Goal: Information Seeking & Learning: Learn about a topic

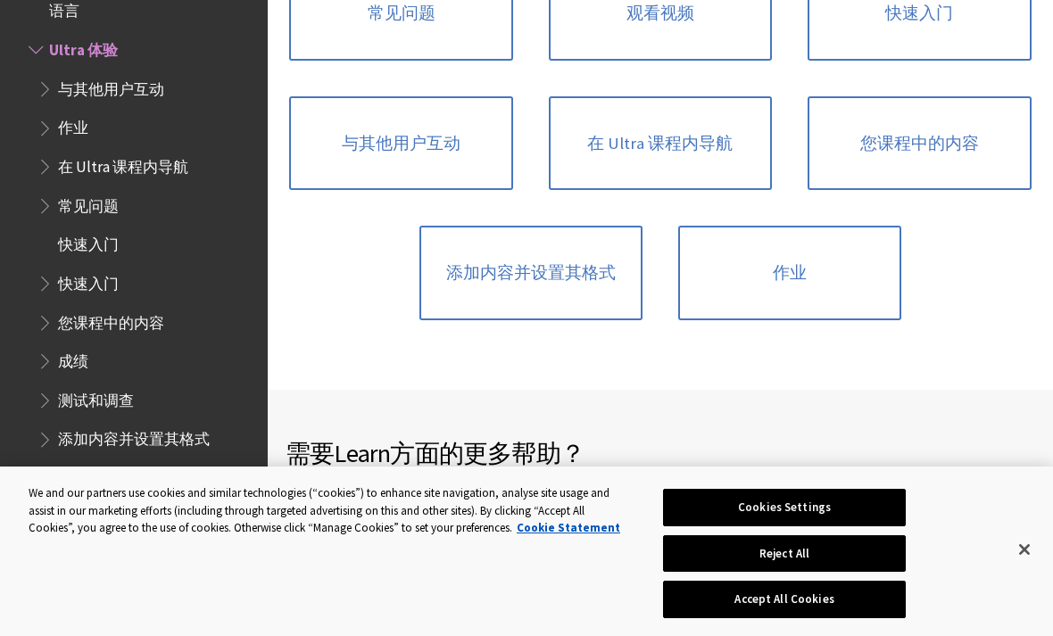
scroll to position [1441, 0]
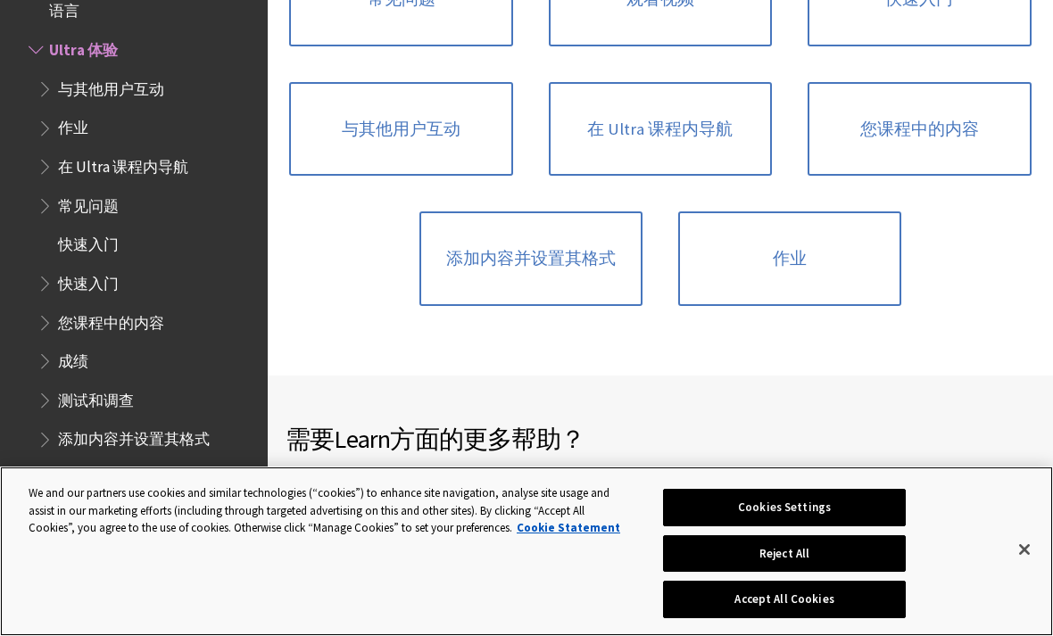
click at [865, 618] on button "Accept All Cookies" at bounding box center [784, 599] width 242 height 37
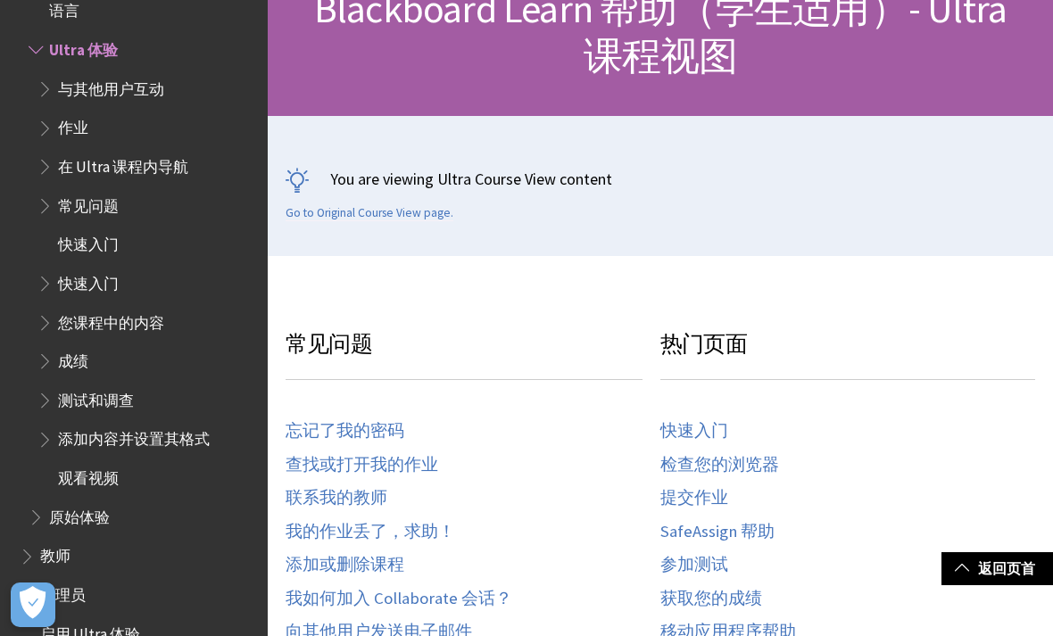
scroll to position [216, 0]
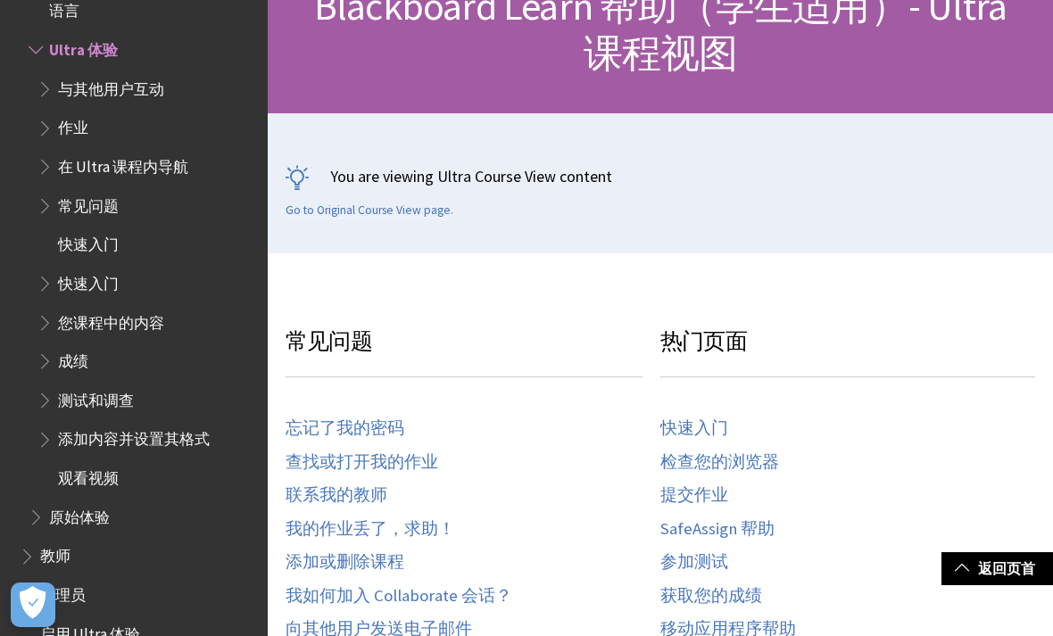
click at [151, 308] on span "您课程中的内容" at bounding box center [111, 320] width 106 height 24
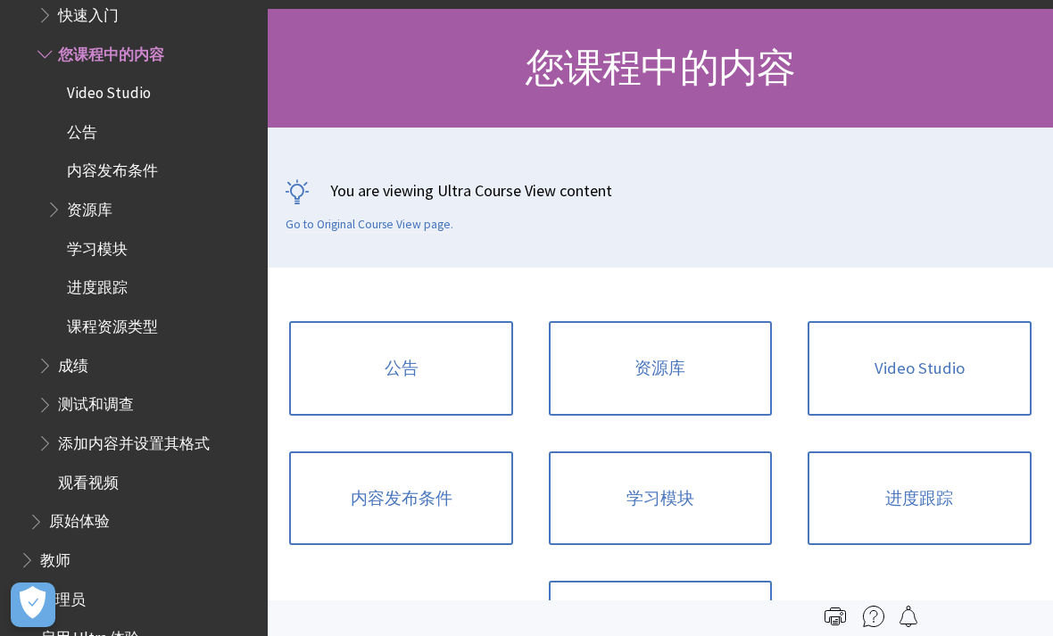
scroll to position [157, 0]
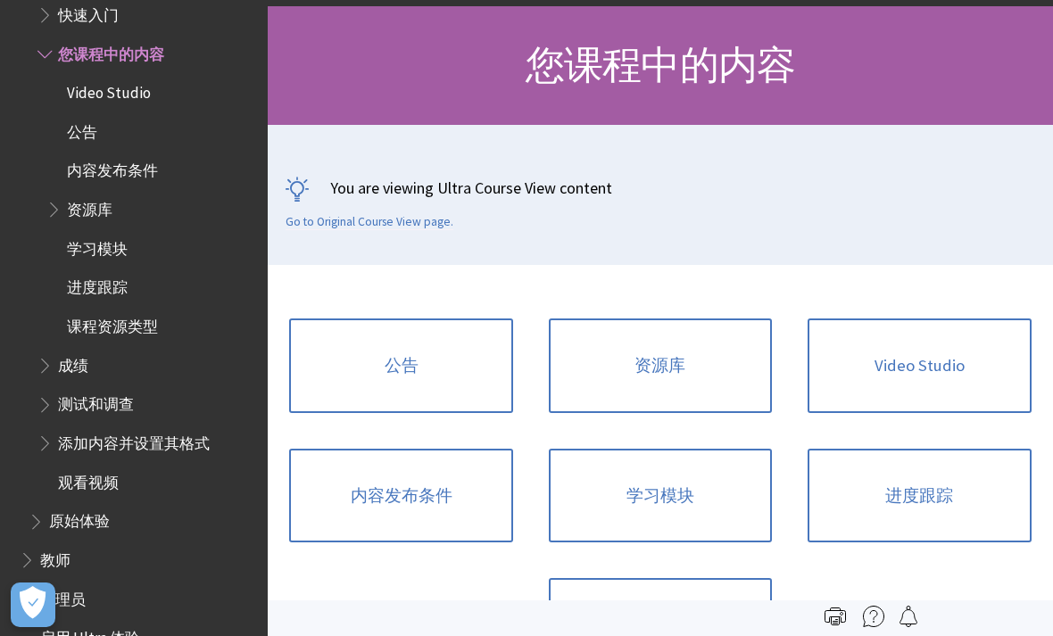
click at [715, 363] on link "资源库" at bounding box center [660, 366] width 223 height 95
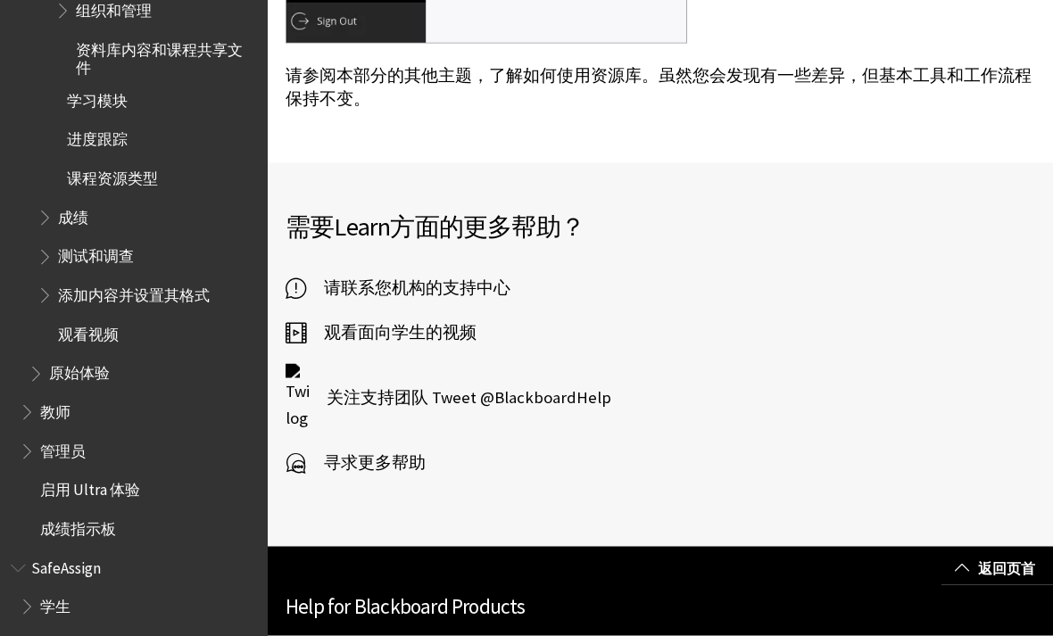
scroll to position [1203, 0]
click at [70, 593] on span "学生" at bounding box center [55, 605] width 30 height 24
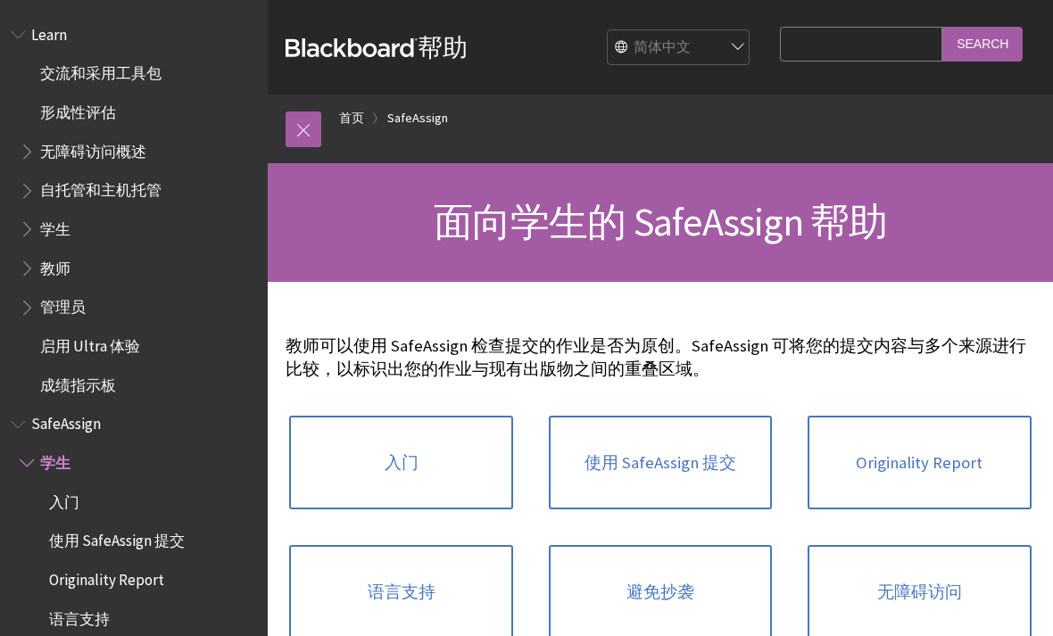
click at [43, 43] on span "Learn" at bounding box center [49, 32] width 36 height 24
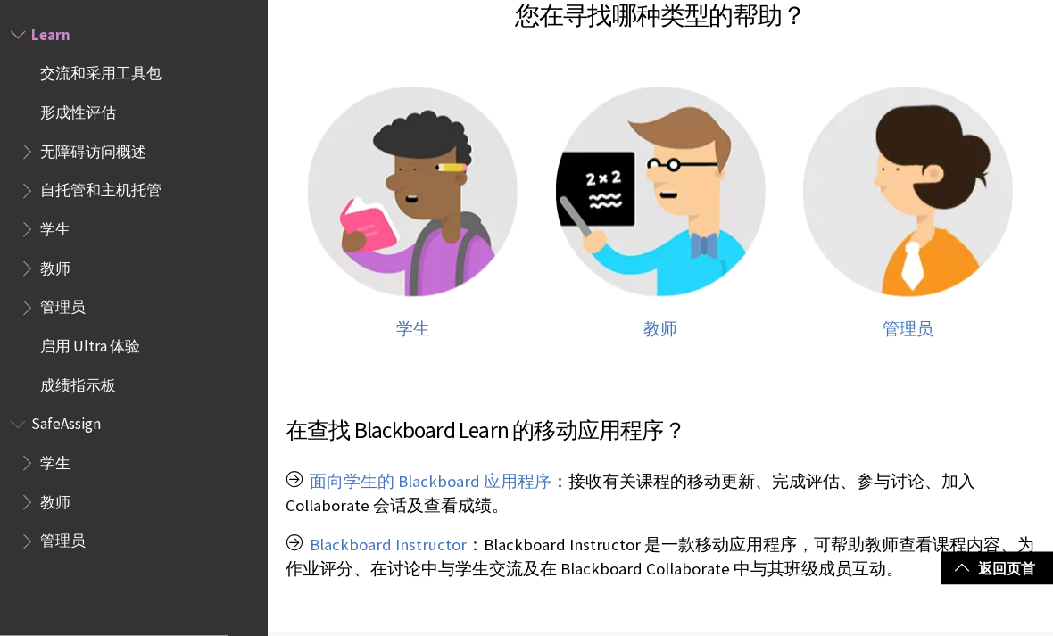
scroll to position [358, 0]
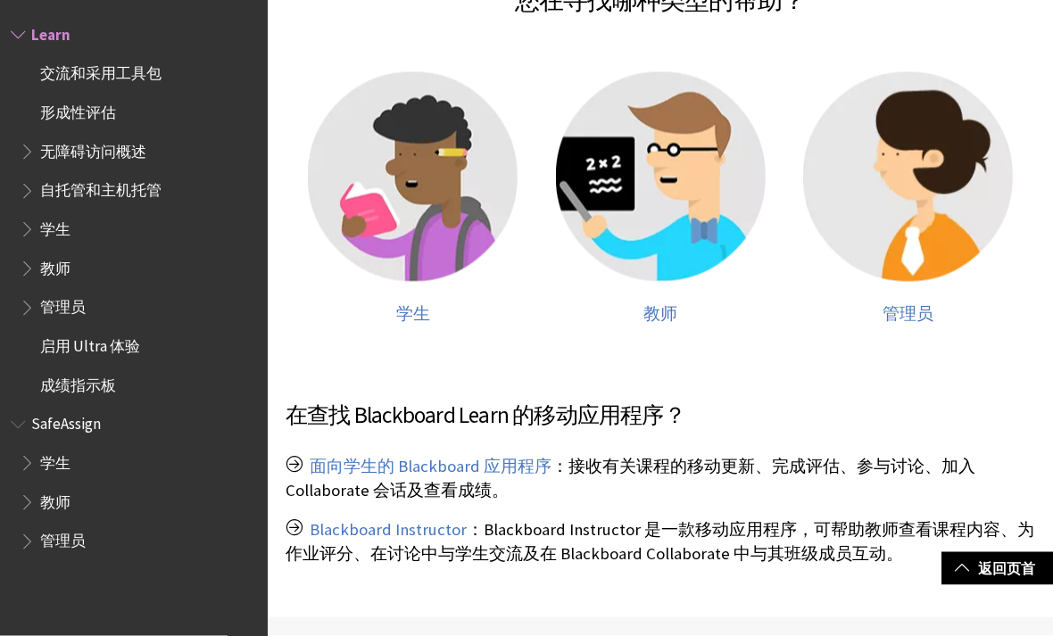
click at [437, 254] on img at bounding box center [413, 177] width 210 height 210
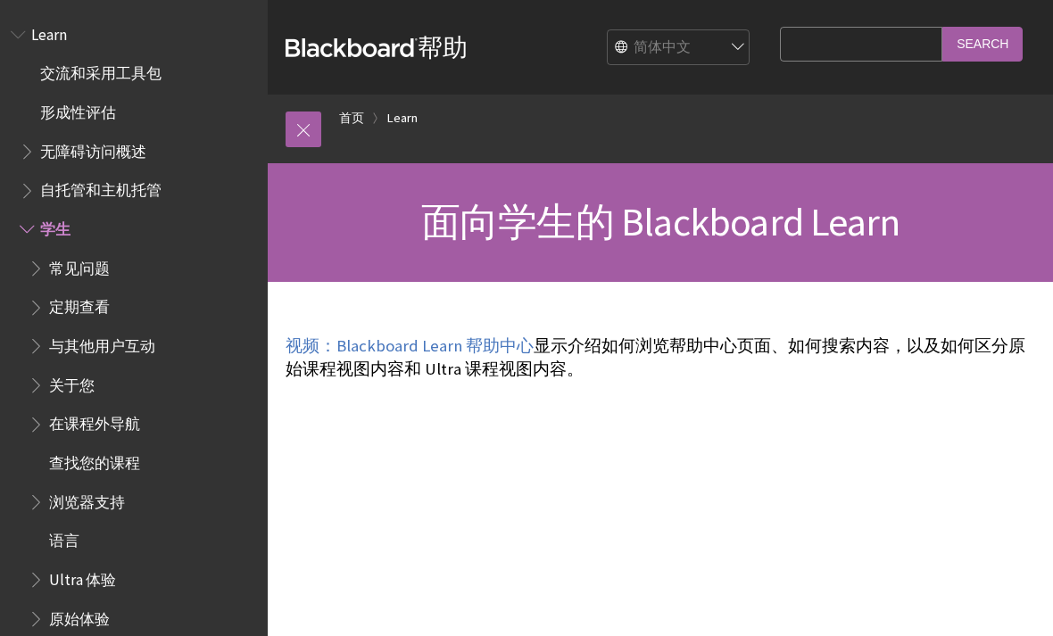
scroll to position [185, 0]
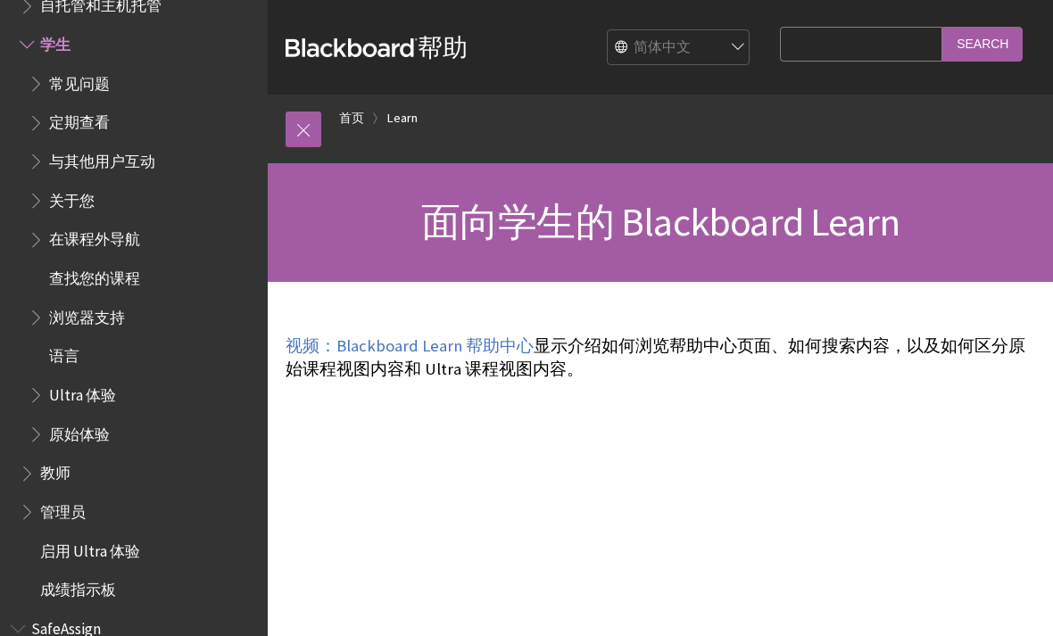
click at [77, 213] on ul "常见问题 定期查看 与其他用户互动 关于您 在课程外导航 查找您的课程 浏览器支持 语言 Ultra 体验 原始体验" at bounding box center [138, 259] width 237 height 381
click at [82, 187] on span "关于您" at bounding box center [72, 198] width 46 height 24
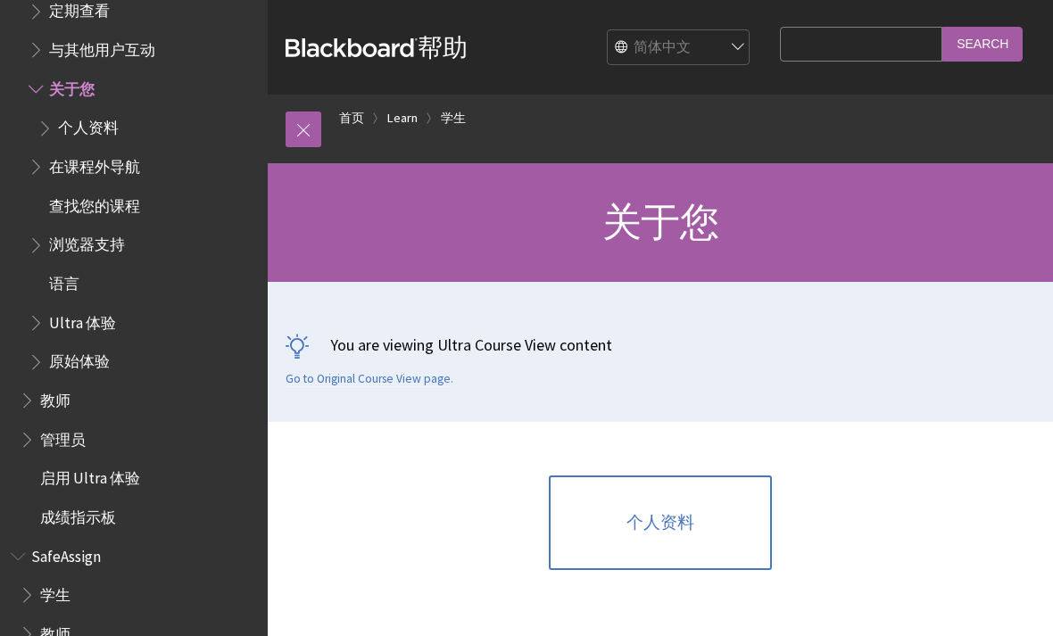
click at [128, 191] on span "查找您的课程" at bounding box center [94, 203] width 91 height 24
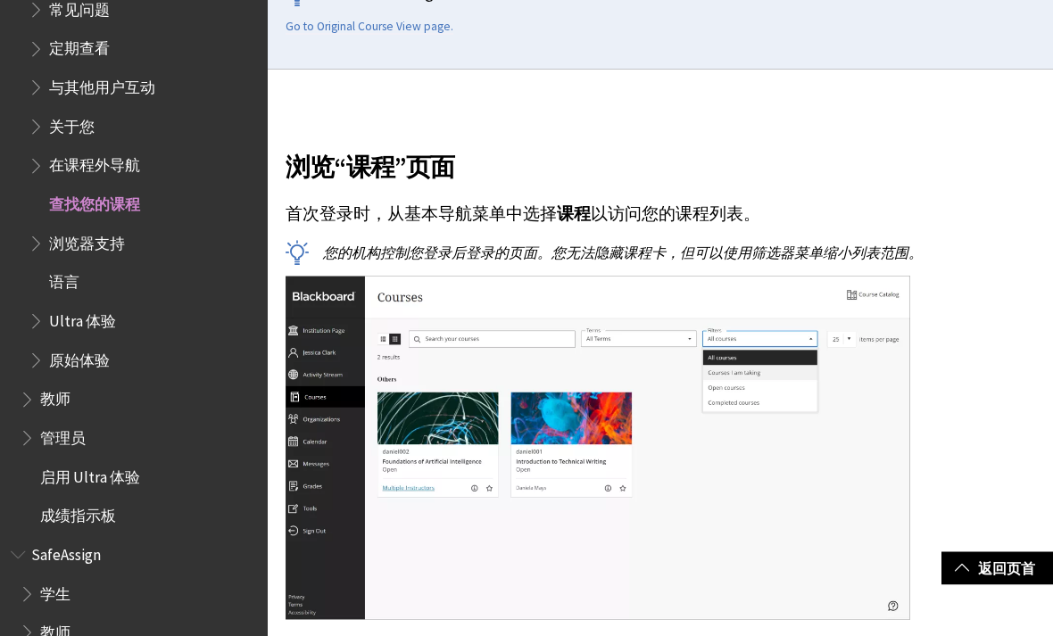
scroll to position [361, 0]
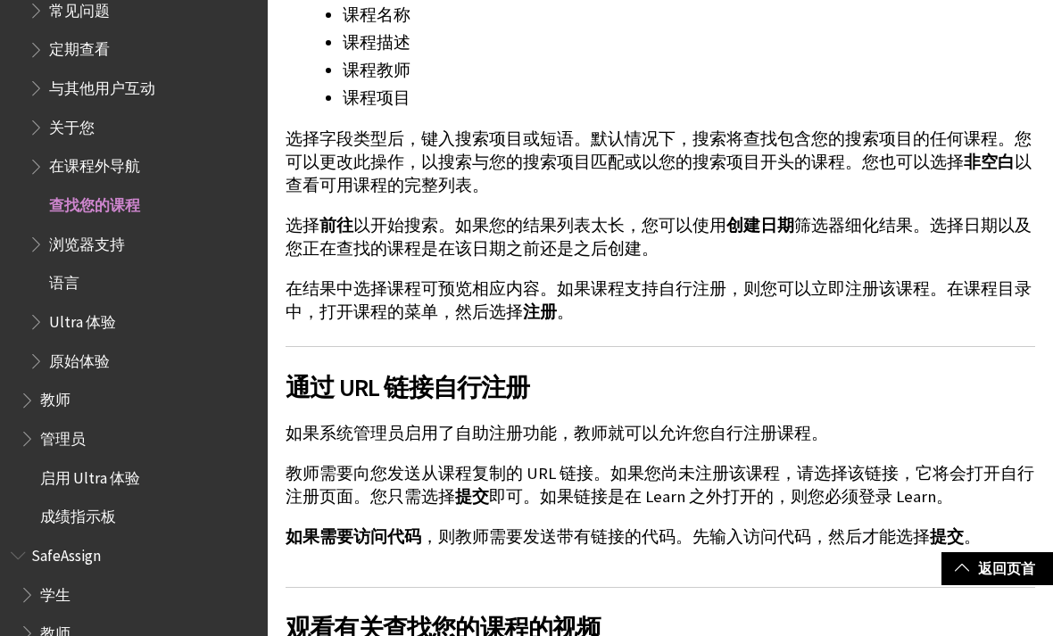
click at [991, 585] on link "返回页首" at bounding box center [998, 568] width 112 height 33
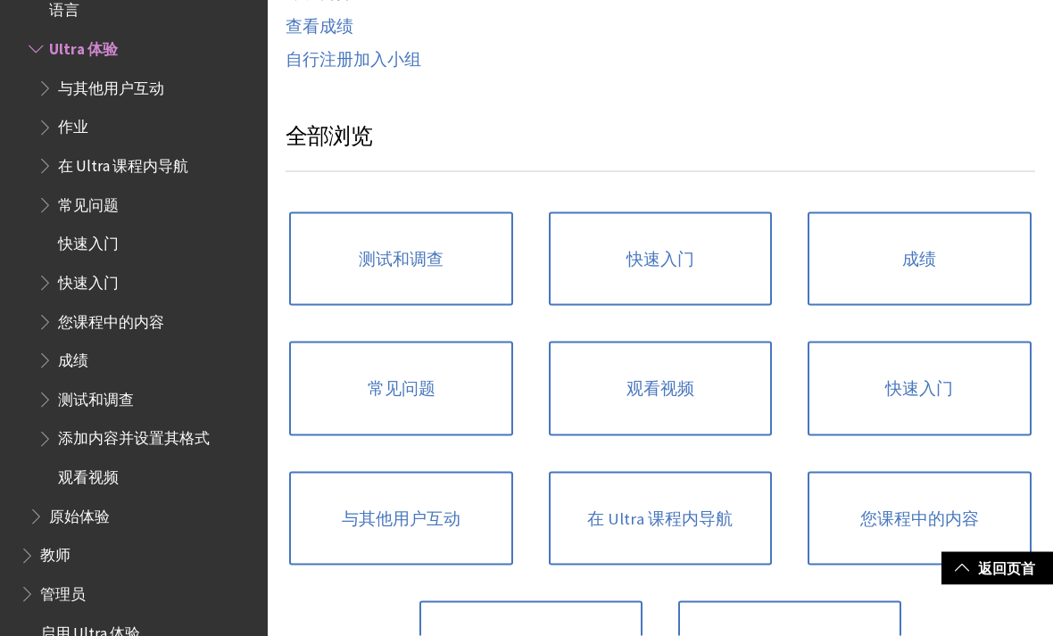
scroll to position [1052, 0]
click at [727, 230] on link "快速入门" at bounding box center [660, 259] width 223 height 95
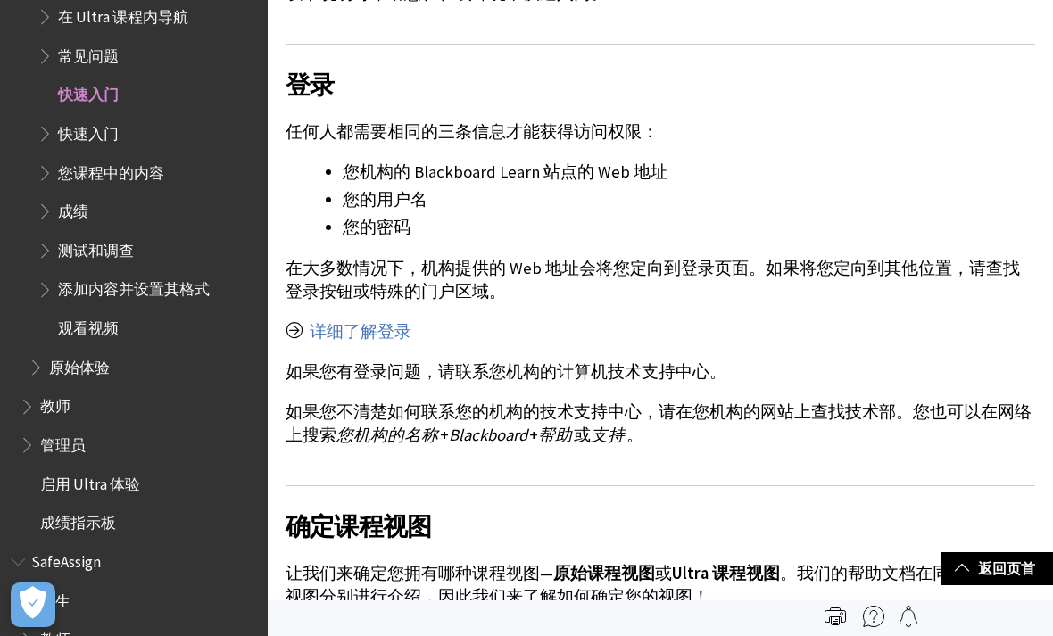
scroll to position [663, 0]
click at [382, 331] on link "详细了解登录" at bounding box center [361, 332] width 102 height 21
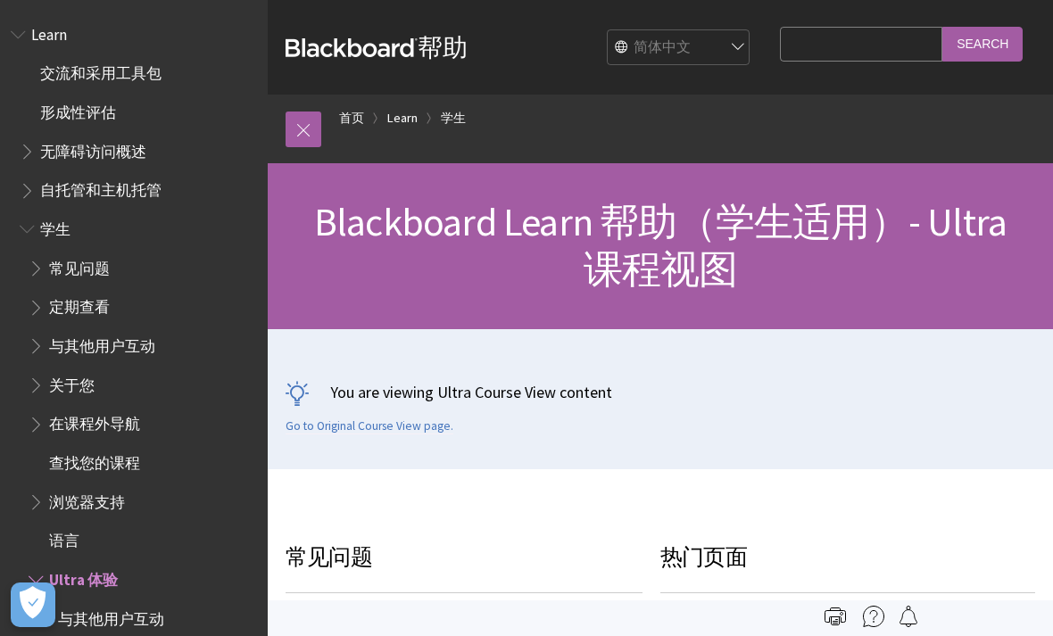
scroll to position [530, 0]
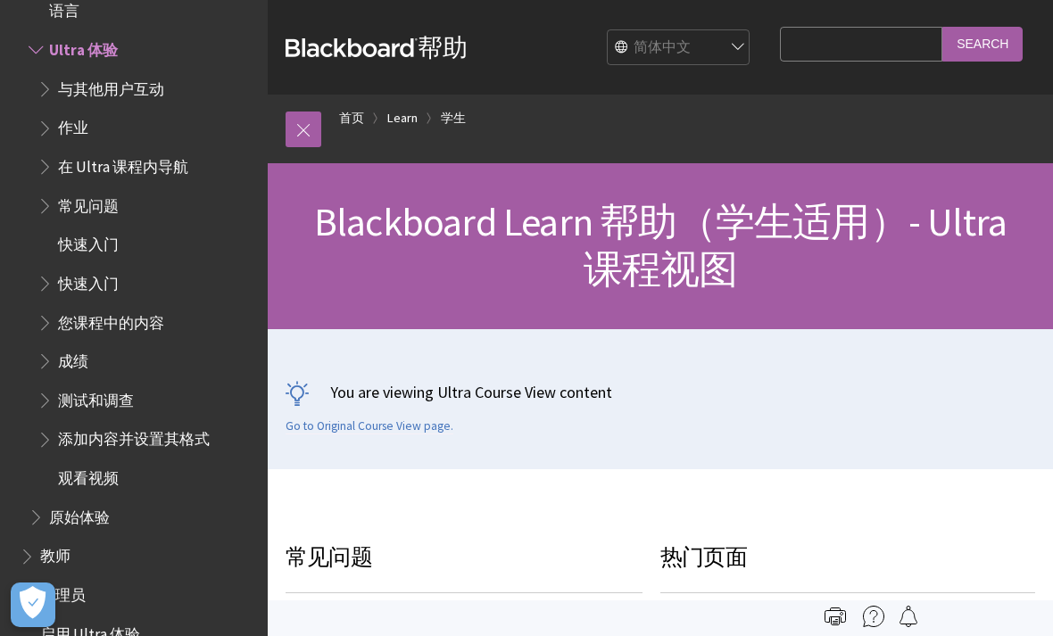
click at [759, 28] on div "English عربية Català Cymraeg Deutsch Español Suomi Français עברית Italiano 日本語 …" at bounding box center [613, 47] width 291 height 48
click at [751, 46] on select "English عربية Català Cymraeg Deutsch Español Suomi Français עברית Italiano 日本語 …" at bounding box center [679, 48] width 143 height 36
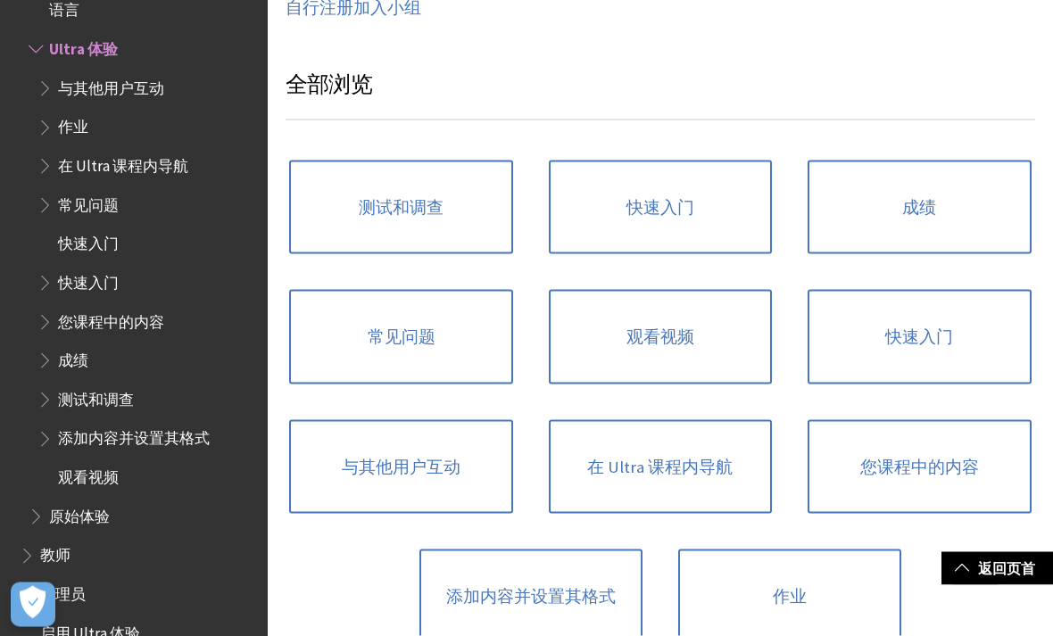
scroll to position [1107, 0]
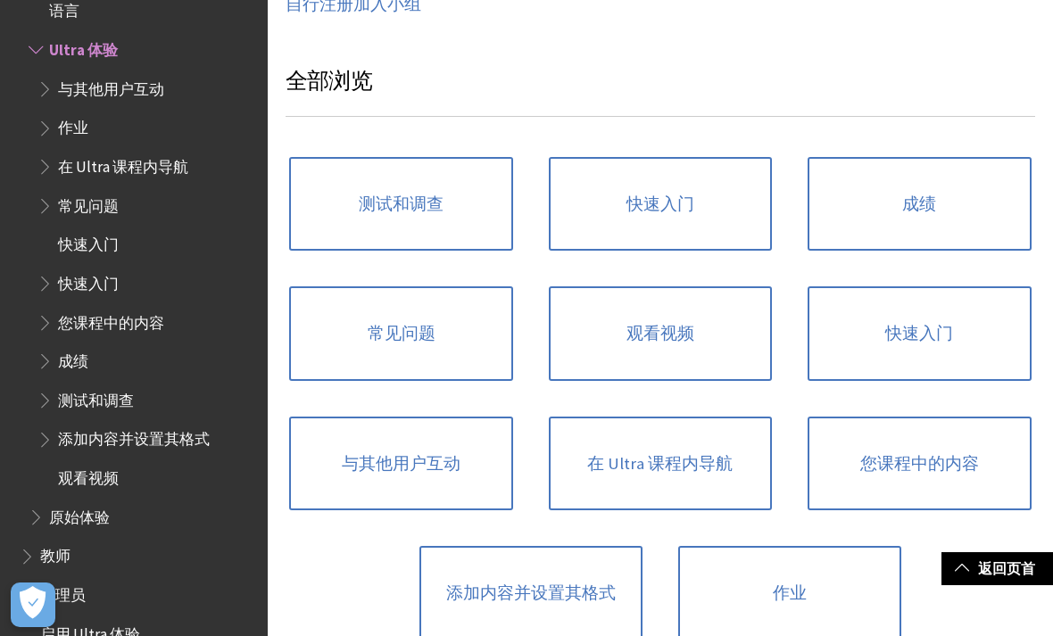
click at [751, 438] on link "在 Ultra 课程内导航" at bounding box center [660, 464] width 223 height 95
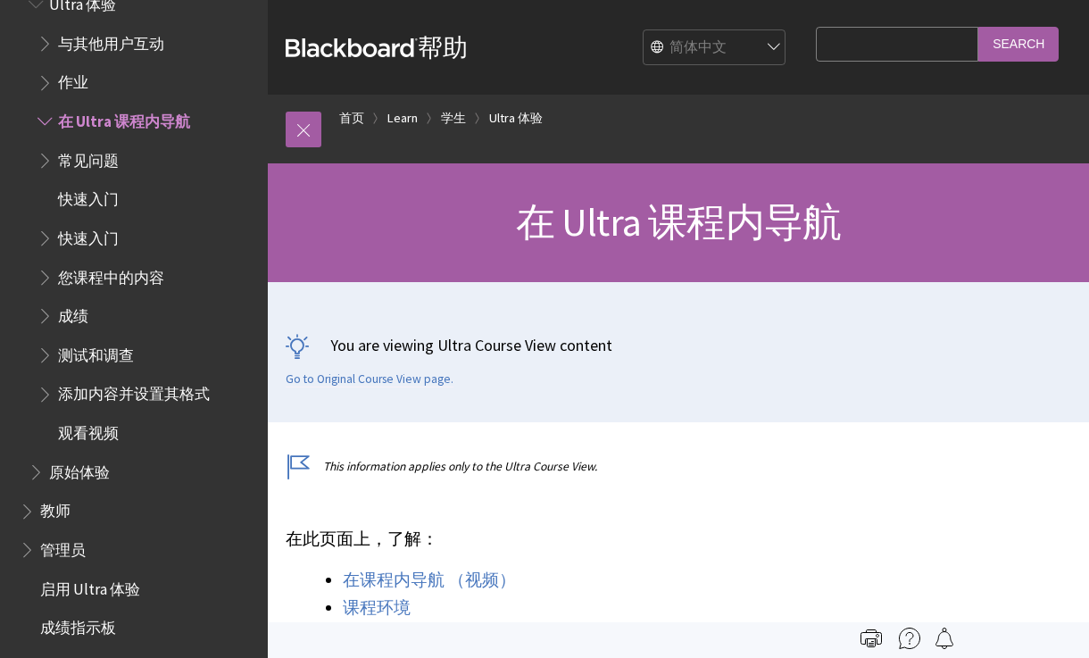
scroll to position [522, 0]
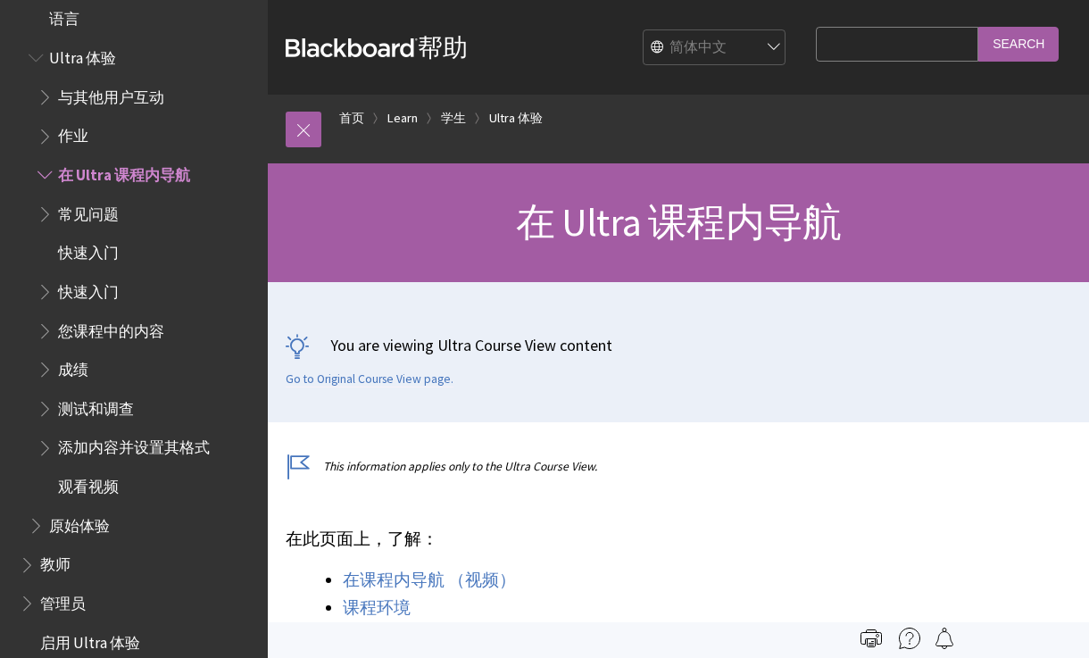
click at [119, 240] on span "快速入门" at bounding box center [88, 249] width 61 height 24
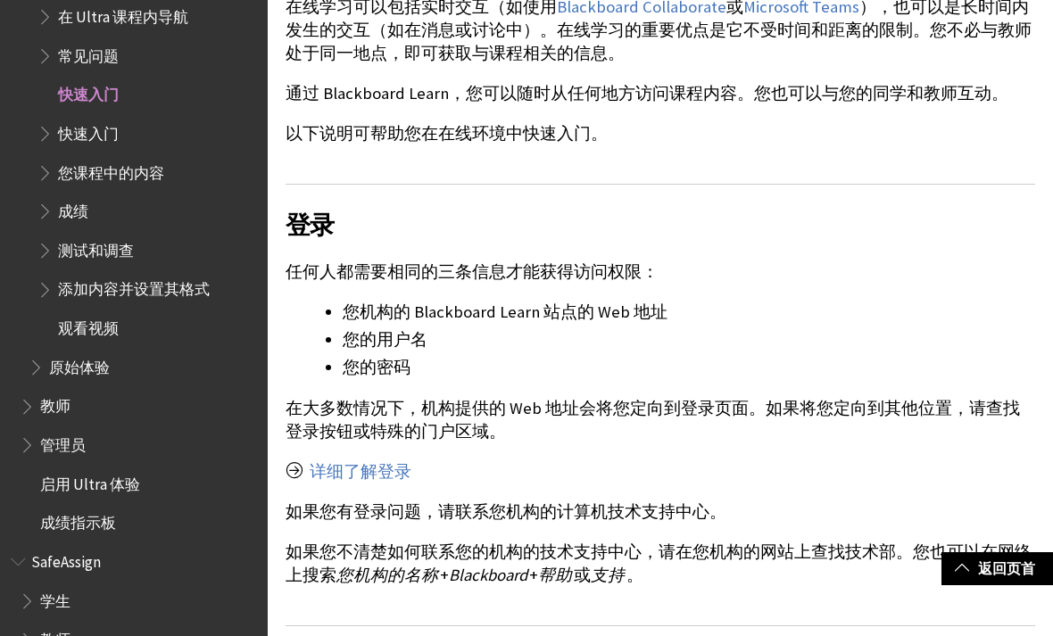
scroll to position [618, 0]
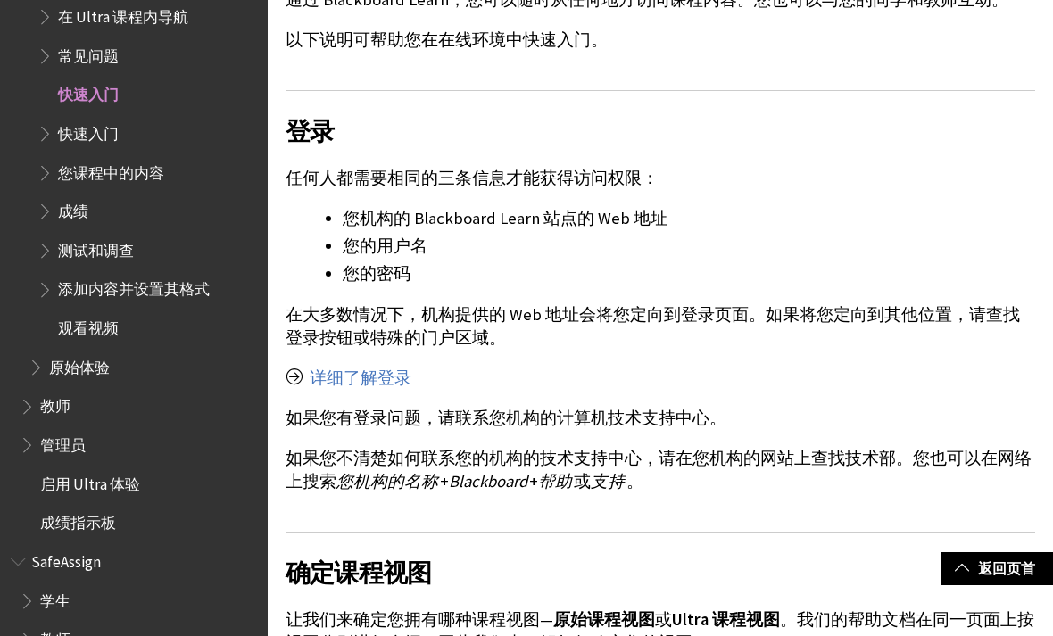
click at [394, 385] on link "详细了解登录" at bounding box center [361, 378] width 102 height 21
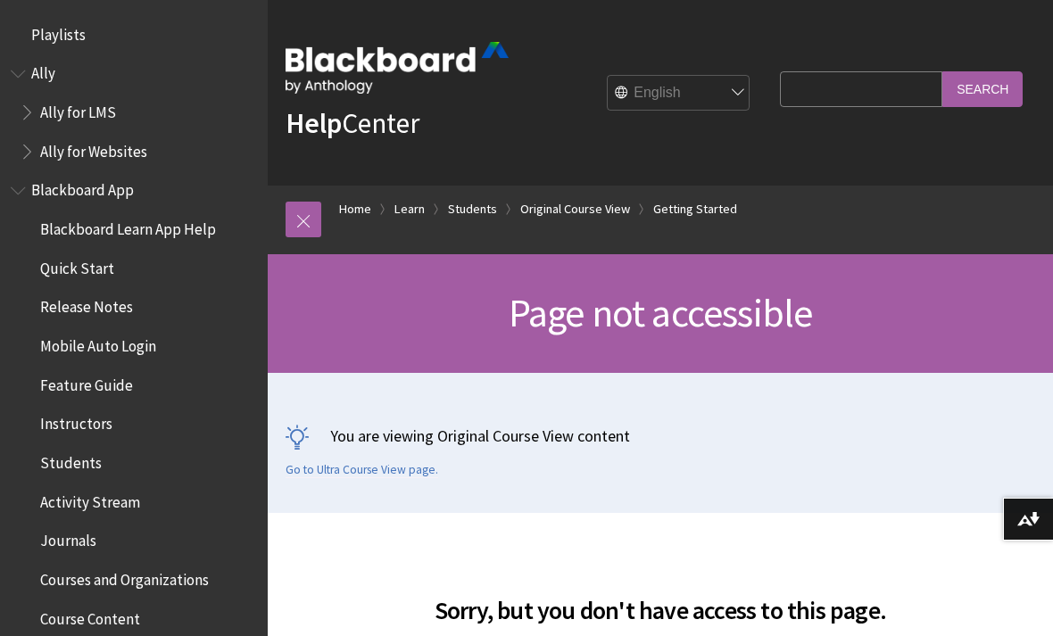
click at [414, 466] on link "Go to Ultra Course View page." at bounding box center [362, 470] width 153 height 16
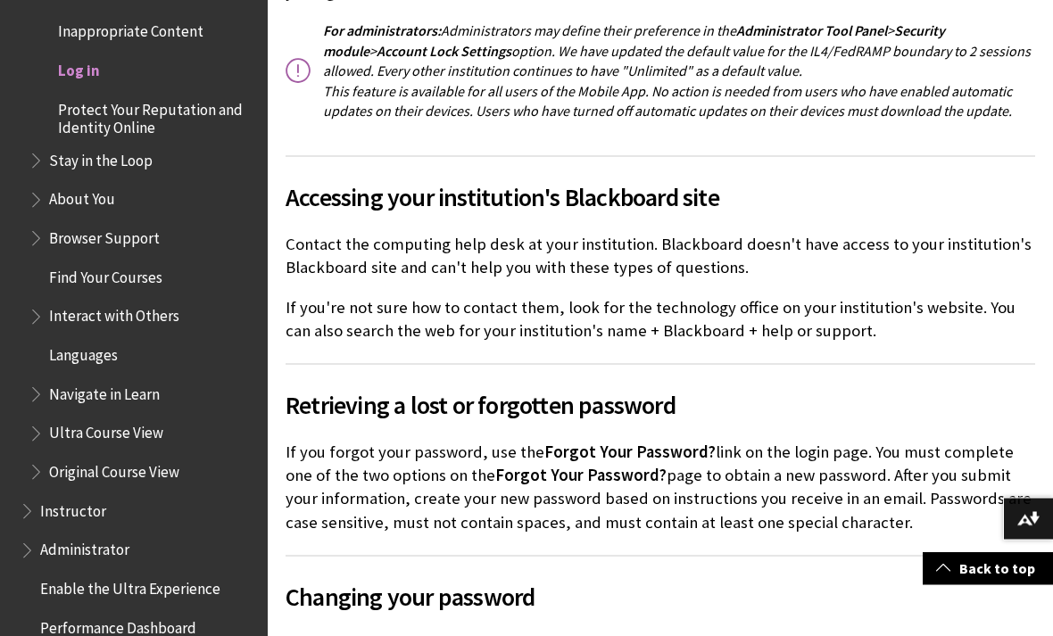
scroll to position [3648, 0]
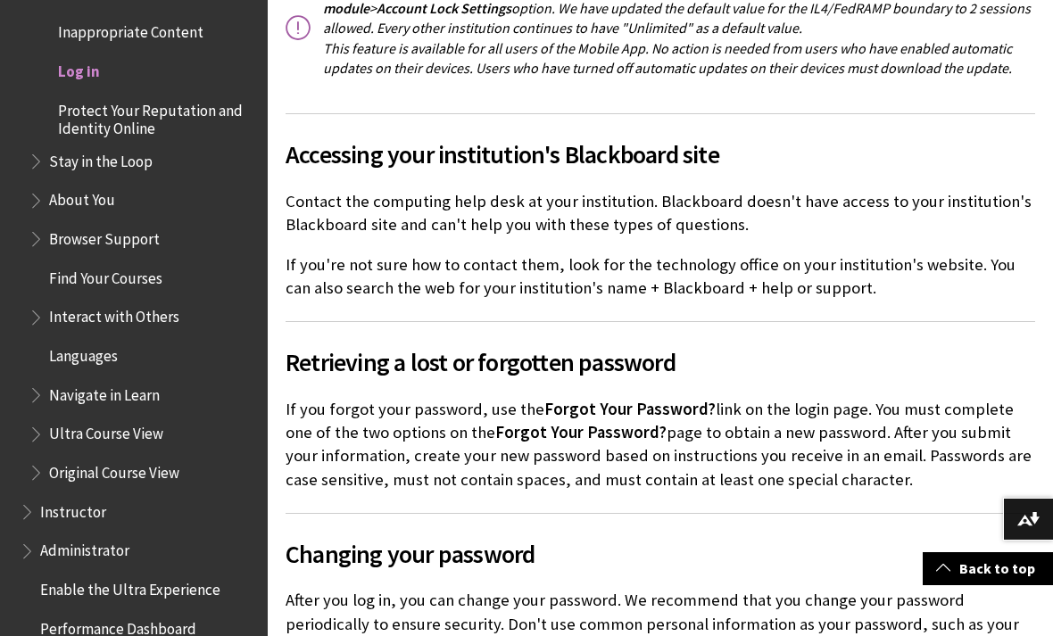
click at [978, 585] on link "Back to top" at bounding box center [988, 568] width 130 height 33
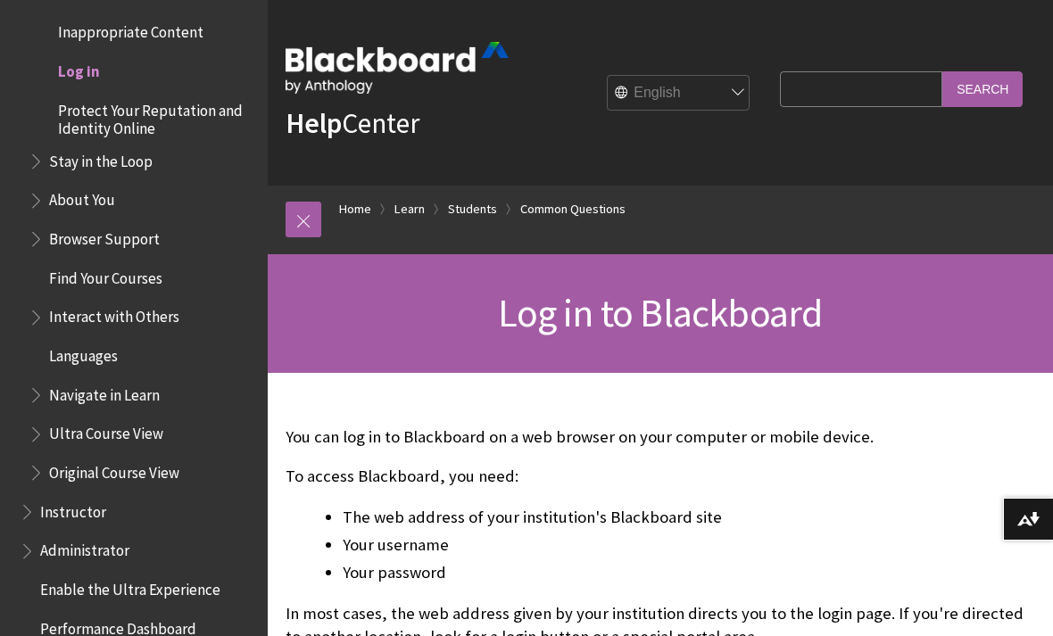
scroll to position [43, 0]
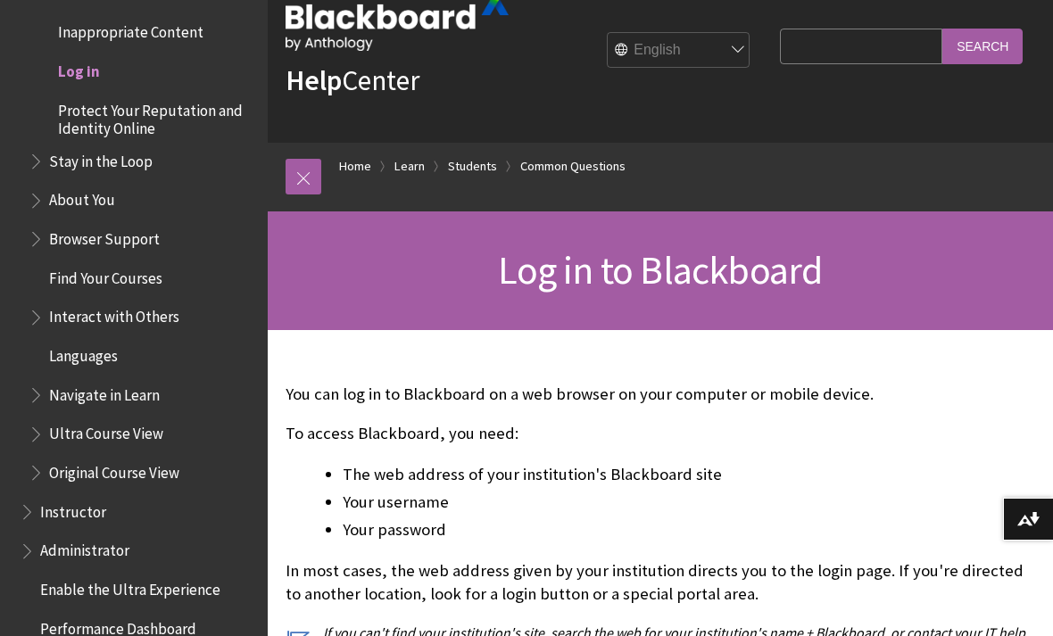
click at [751, 37] on select "English عربية Català Cymraeg Deutsch Español Suomi Français עברית Italiano 日本語 …" at bounding box center [679, 51] width 143 height 36
select select "/zh-hans/Learn/Student/Ultra/Getting_Started/Log_in_to_Learn"
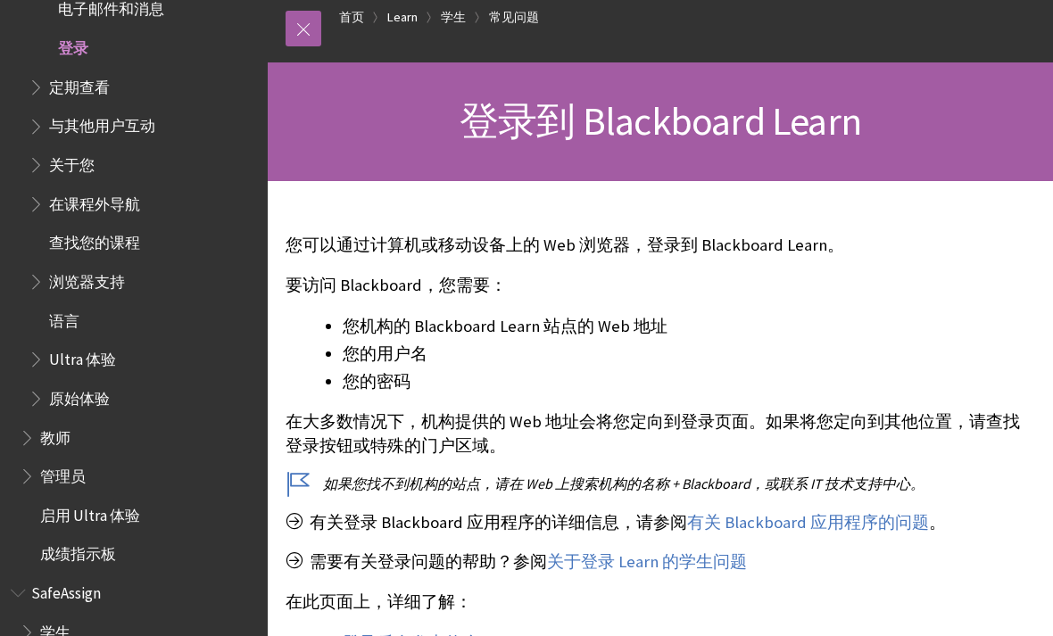
scroll to position [127, 0]
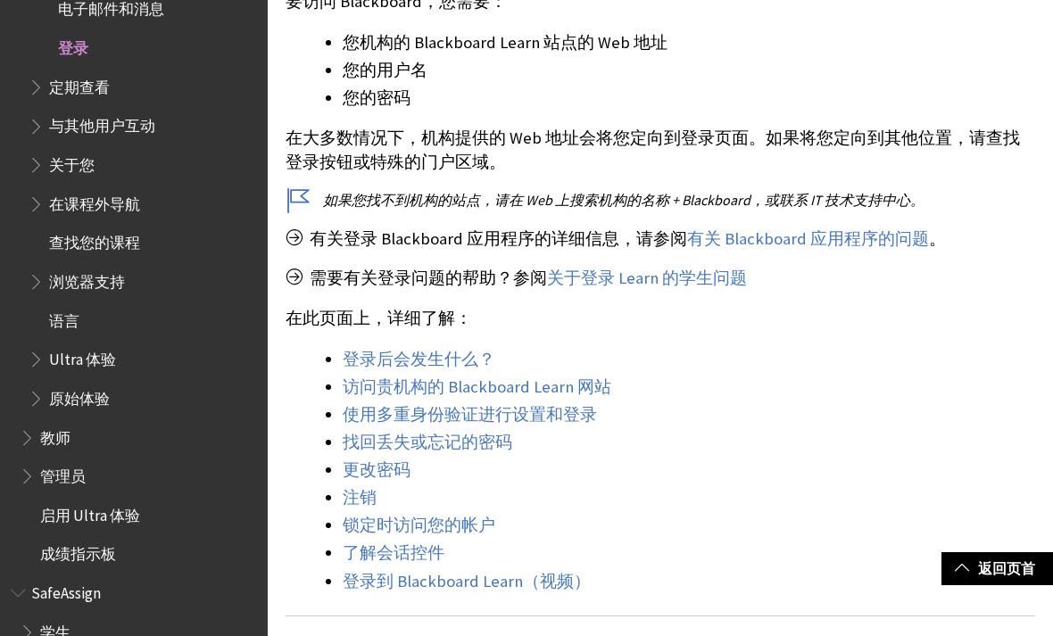
click at [469, 357] on link "会发生什么" at bounding box center [436, 359] width 85 height 21
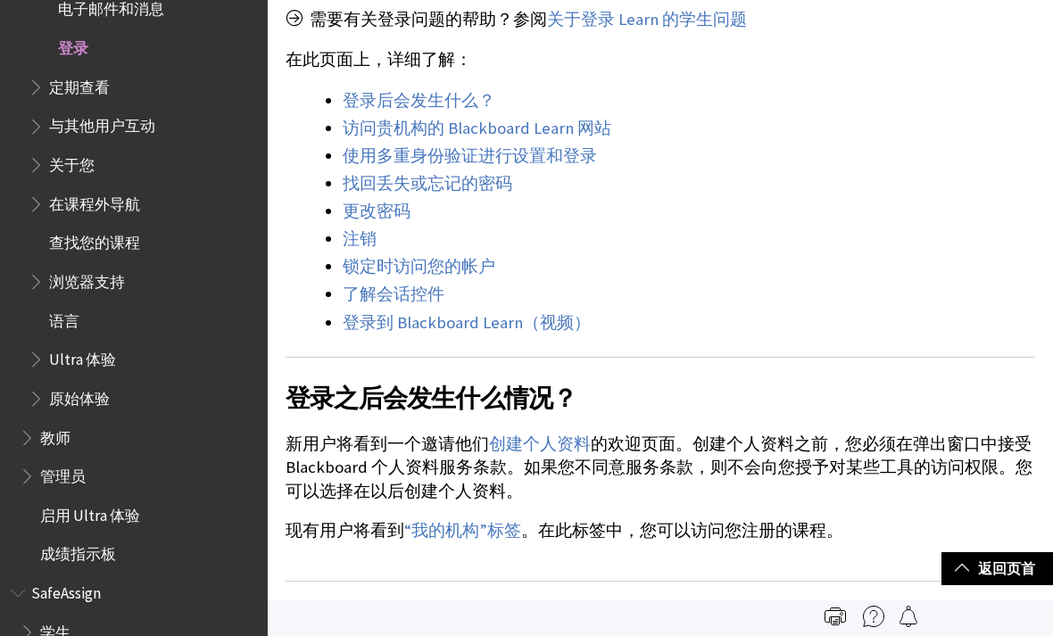
scroll to position [639, 0]
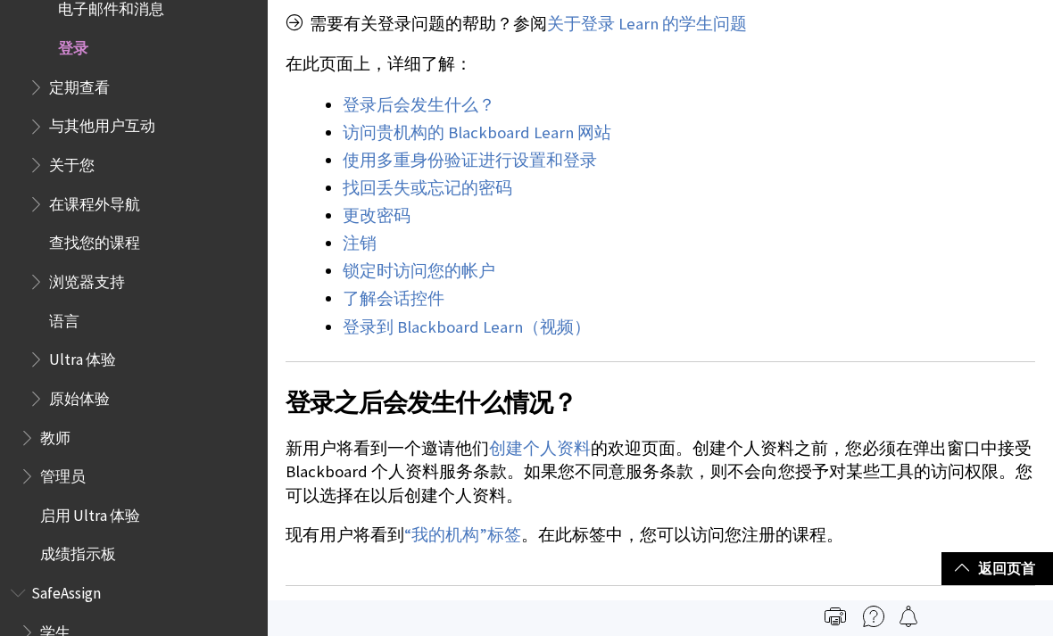
click at [370, 111] on link "登录后" at bounding box center [368, 105] width 51 height 21
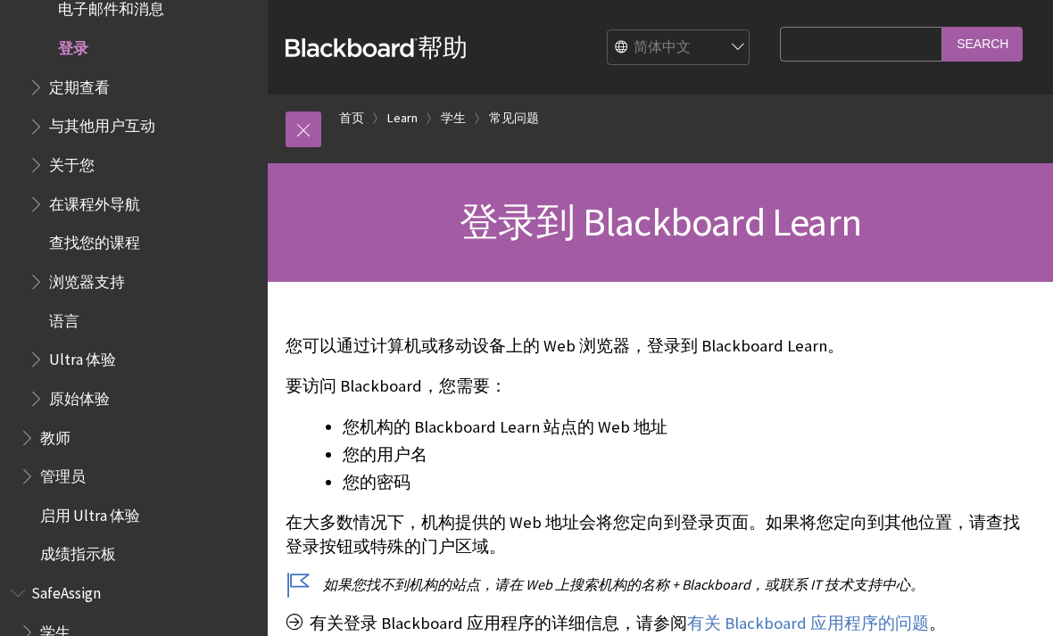
scroll to position [2, 0]
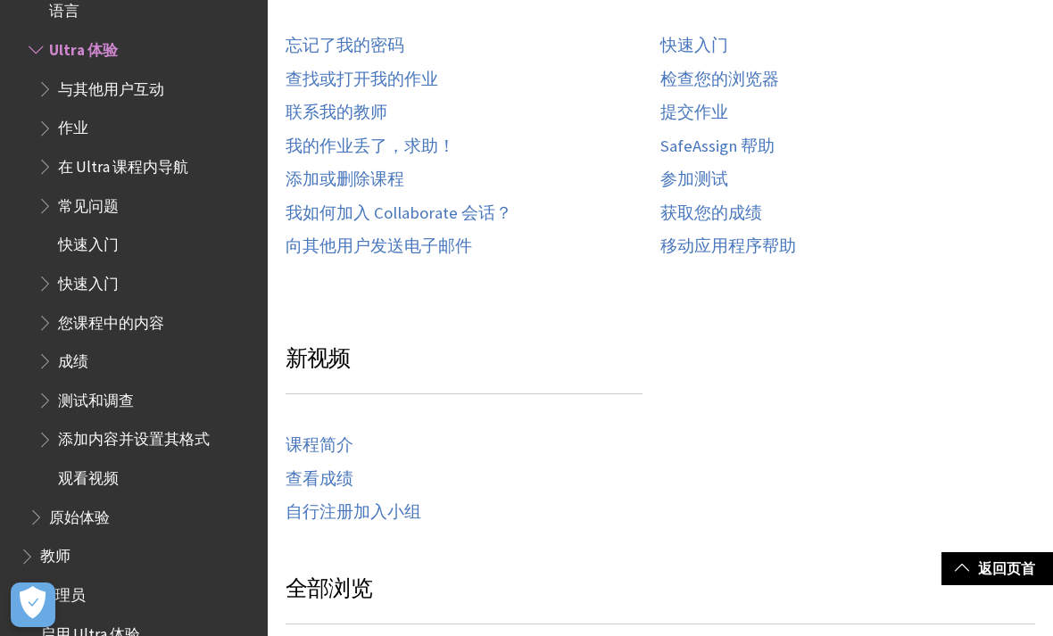
scroll to position [658, 0]
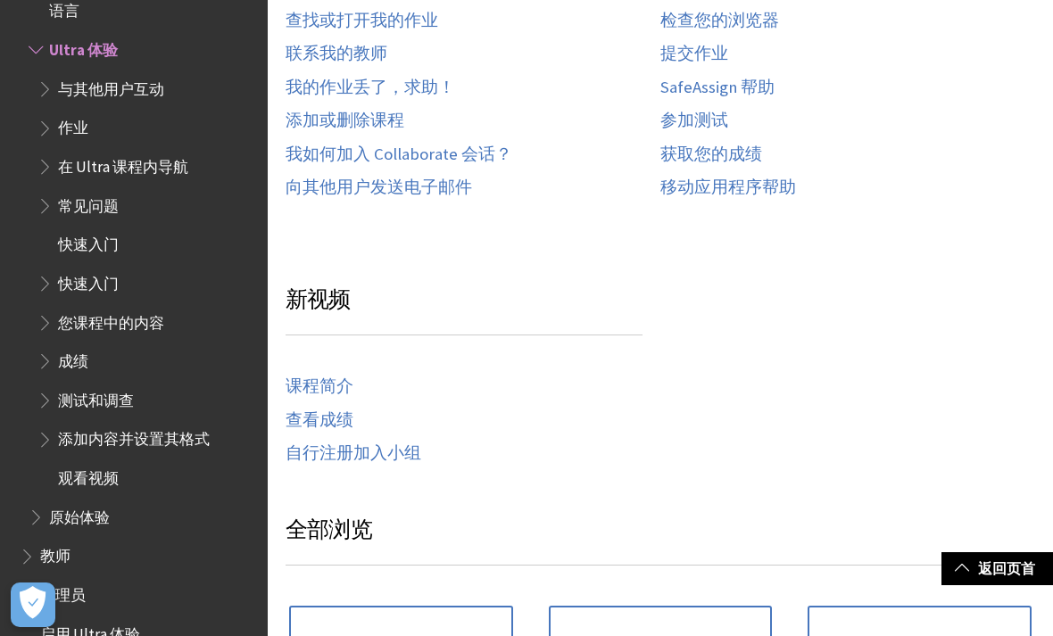
click at [343, 382] on link "课程简介" at bounding box center [320, 387] width 68 height 21
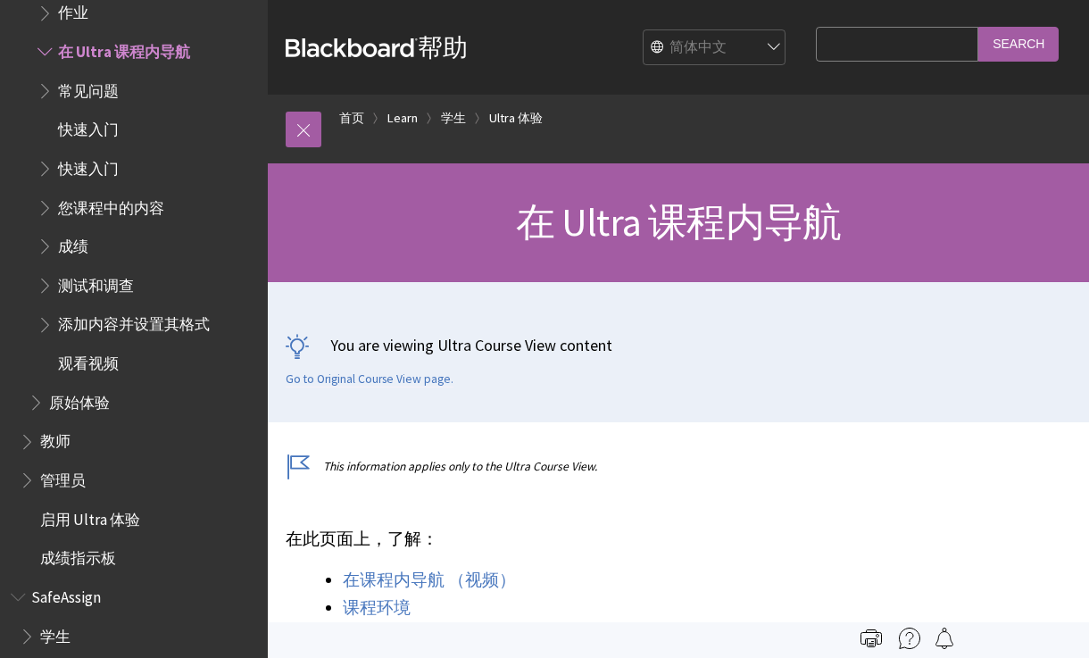
click at [935, 46] on input "Search Query" at bounding box center [897, 44] width 162 height 35
type input "EE"
click at [1036, 54] on input "Search" at bounding box center [1018, 44] width 80 height 35
